Goal: Task Accomplishment & Management: Manage account settings

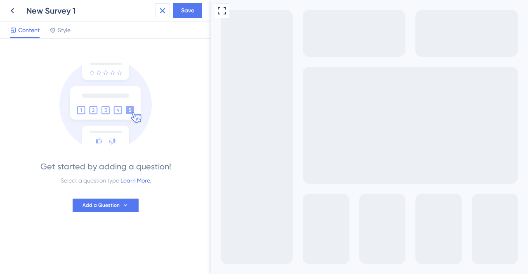
click at [163, 10] on icon at bounding box center [162, 11] width 10 height 10
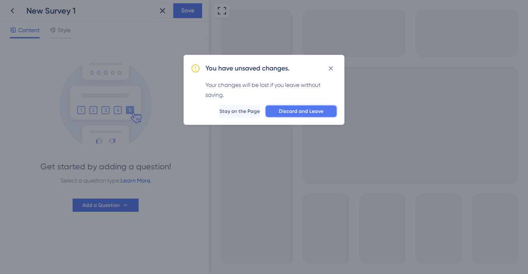
click at [298, 111] on span "Discard and Leave" at bounding box center [301, 111] width 45 height 7
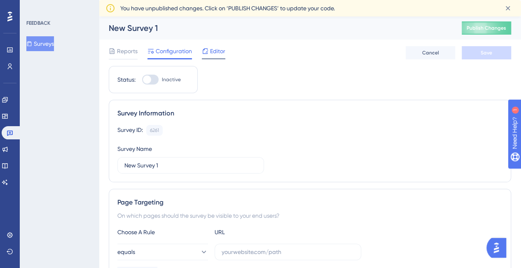
click at [215, 51] on span "Editor" at bounding box center [217, 51] width 15 height 10
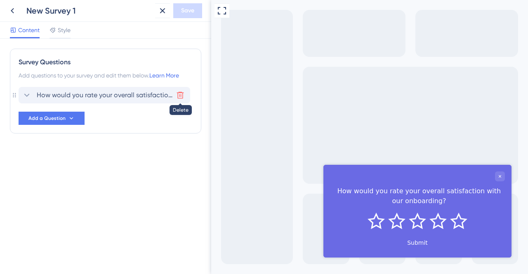
click at [183, 94] on icon at bounding box center [180, 95] width 8 height 8
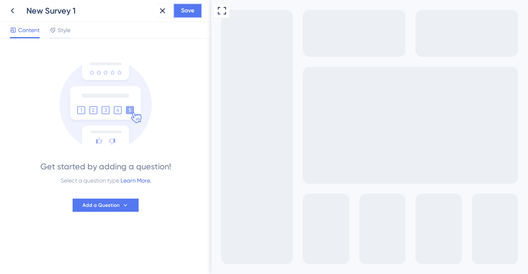
click at [186, 16] on button "Save" at bounding box center [187, 10] width 29 height 15
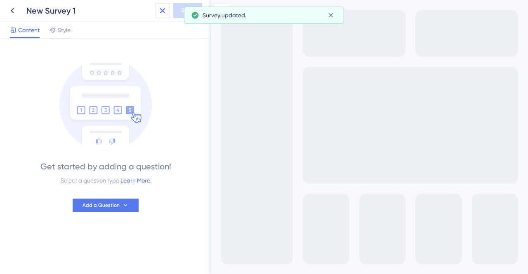
click at [164, 12] on icon at bounding box center [162, 10] width 5 height 5
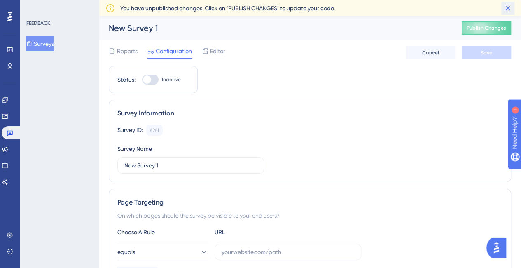
click at [510, 9] on icon at bounding box center [508, 8] width 8 height 8
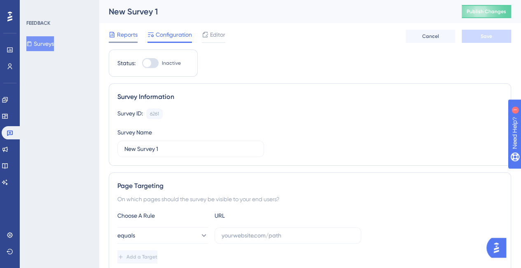
click at [125, 35] on span "Reports" at bounding box center [127, 35] width 21 height 10
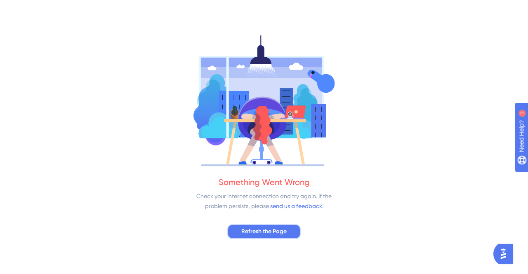
click at [265, 236] on span "Refresh the Page" at bounding box center [263, 232] width 45 height 10
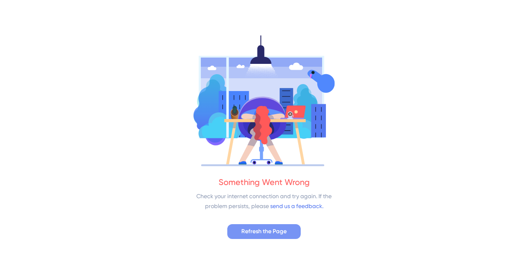
click at [266, 234] on span "Refresh the Page" at bounding box center [263, 232] width 45 height 10
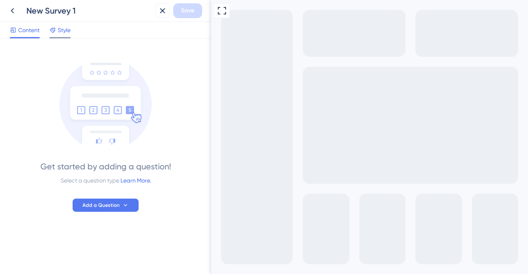
click at [55, 25] on div at bounding box center [52, 30] width 7 height 10
click at [30, 28] on span "Content" at bounding box center [28, 30] width 21 height 10
click at [167, 14] on icon at bounding box center [162, 11] width 10 height 10
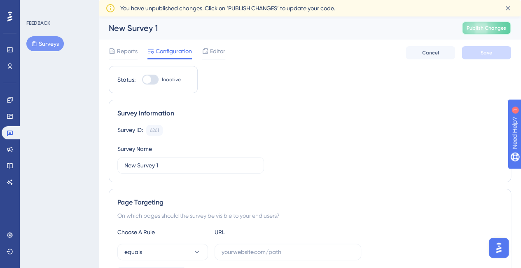
click at [497, 28] on span "Publish Changes" at bounding box center [487, 28] width 40 height 7
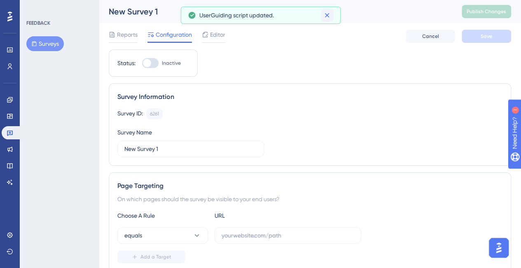
click at [332, 15] on button at bounding box center [327, 15] width 13 height 13
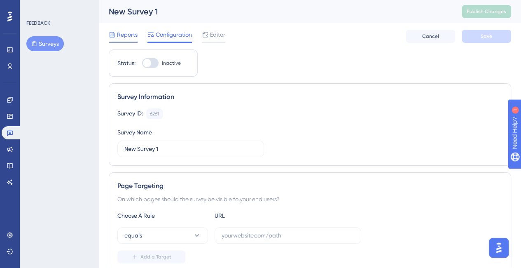
click at [130, 38] on span "Reports" at bounding box center [127, 35] width 21 height 10
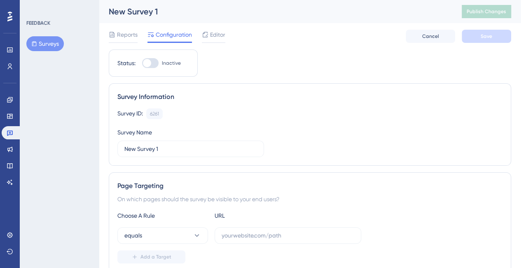
click at [222, 29] on div "Reports Configuration Editor Cancel Save" at bounding box center [310, 36] width 403 height 26
click at [220, 33] on span "Editor" at bounding box center [217, 35] width 15 height 10
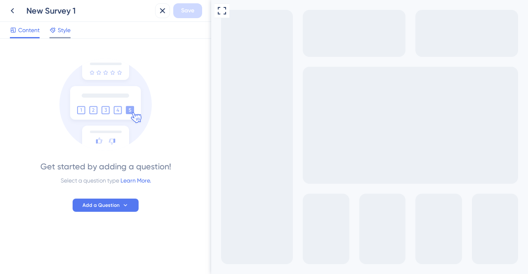
click at [65, 27] on span "Style" at bounding box center [64, 30] width 13 height 10
click at [35, 27] on span "Content" at bounding box center [28, 30] width 21 height 10
click at [164, 12] on icon at bounding box center [162, 10] width 5 height 5
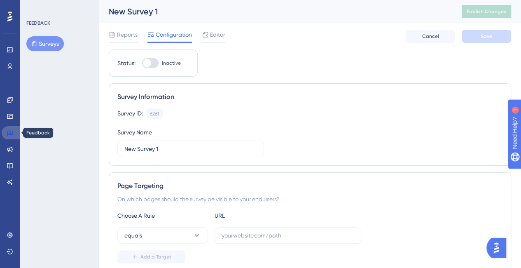
click at [12, 132] on icon at bounding box center [10, 132] width 7 height 7
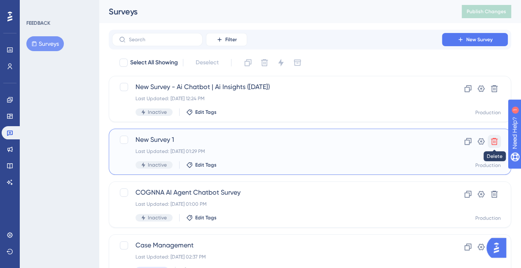
click at [494, 144] on icon at bounding box center [494, 141] width 7 height 7
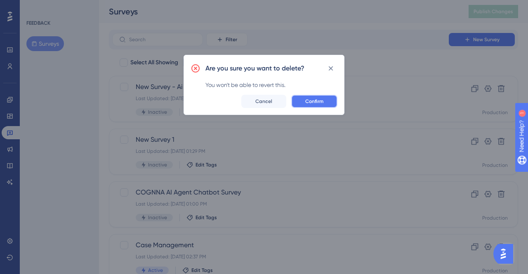
click at [324, 103] on button "Confirm" at bounding box center [314, 101] width 46 height 13
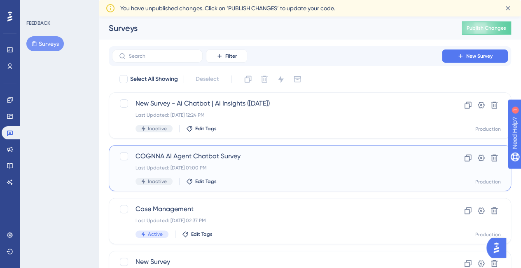
click at [275, 160] on span "COGNNA AI Agent Chatbot Survey" at bounding box center [277, 156] width 283 height 10
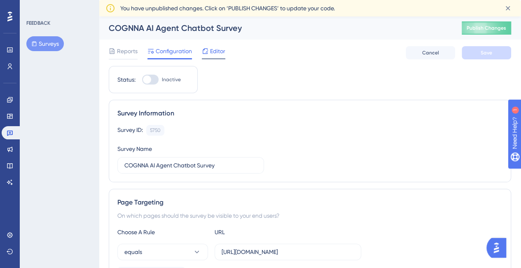
click at [213, 50] on span "Editor" at bounding box center [217, 51] width 15 height 10
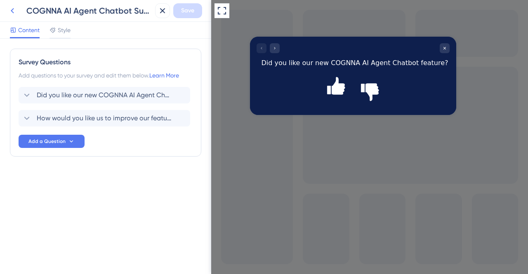
click at [14, 12] on icon at bounding box center [12, 11] width 10 height 10
